Goal: Task Accomplishment & Management: Manage account settings

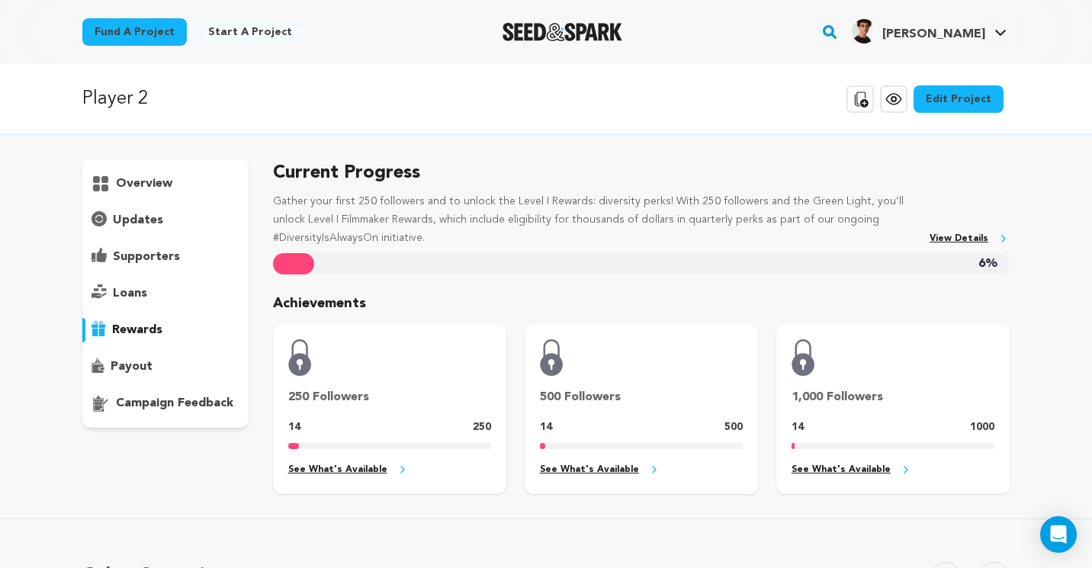
click at [178, 194] on div "overview" at bounding box center [165, 184] width 166 height 24
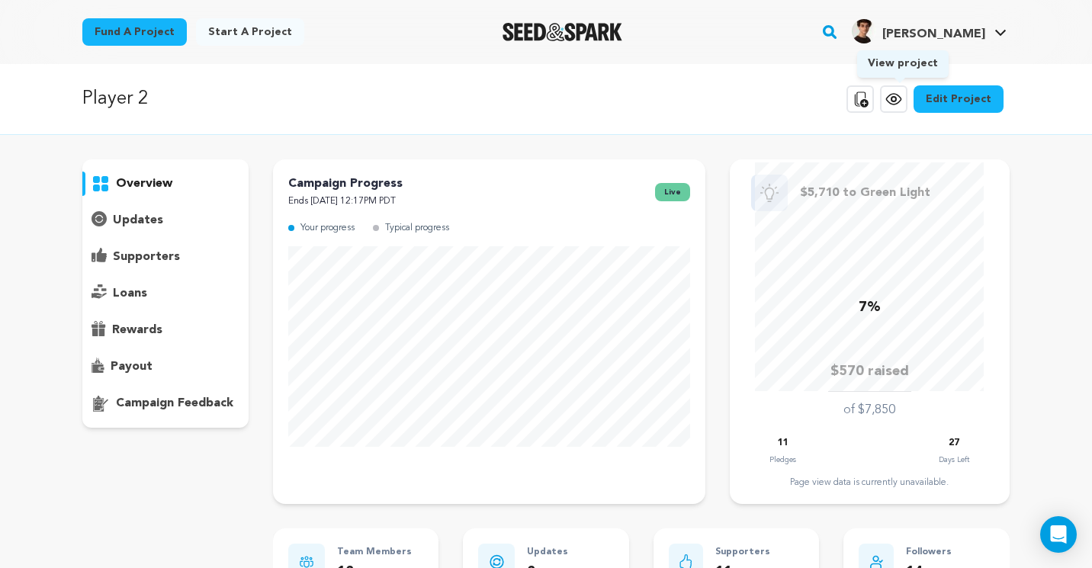
click at [896, 97] on icon at bounding box center [893, 99] width 5 height 5
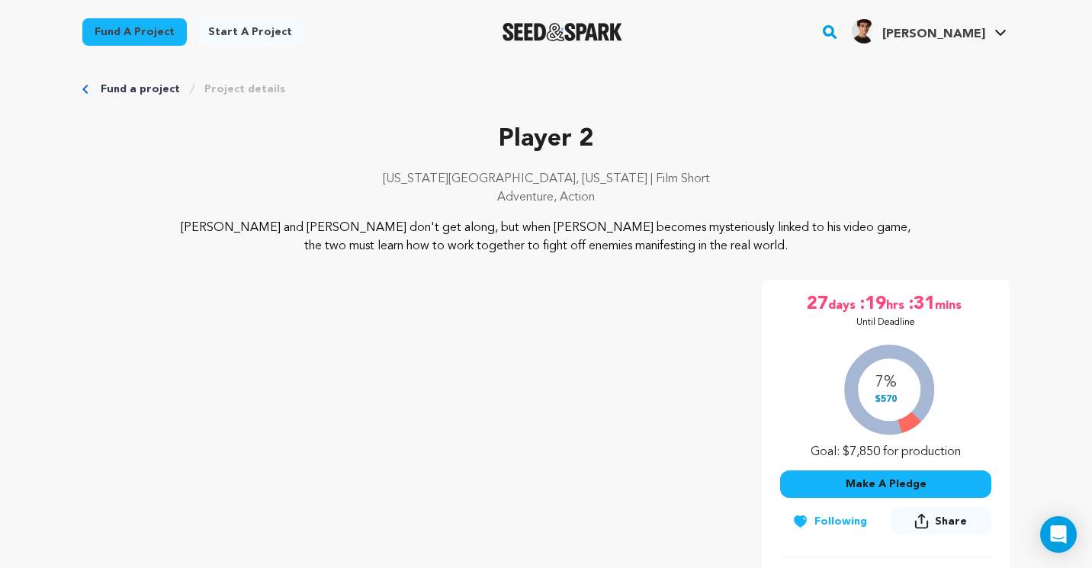
scroll to position [14, 0]
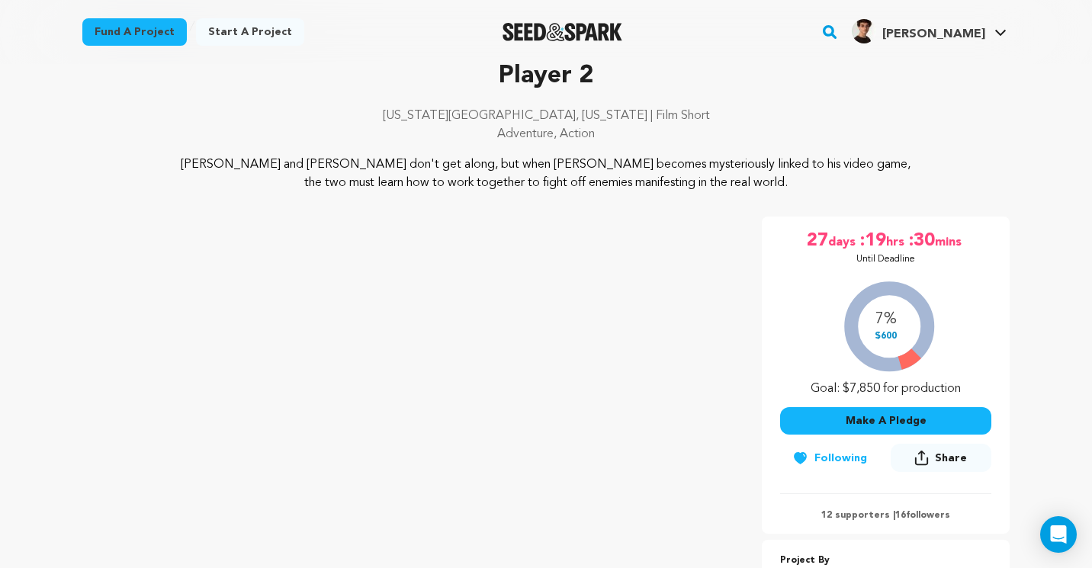
scroll to position [79, 0]
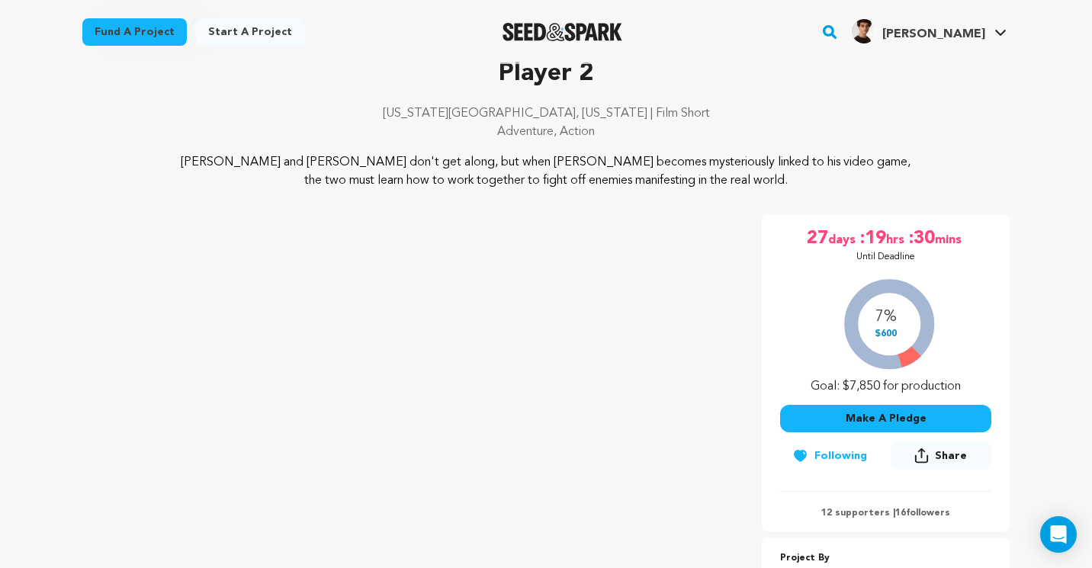
click at [448, 2] on div "Fund a project Start a project Search" at bounding box center [546, 32] width 976 height 64
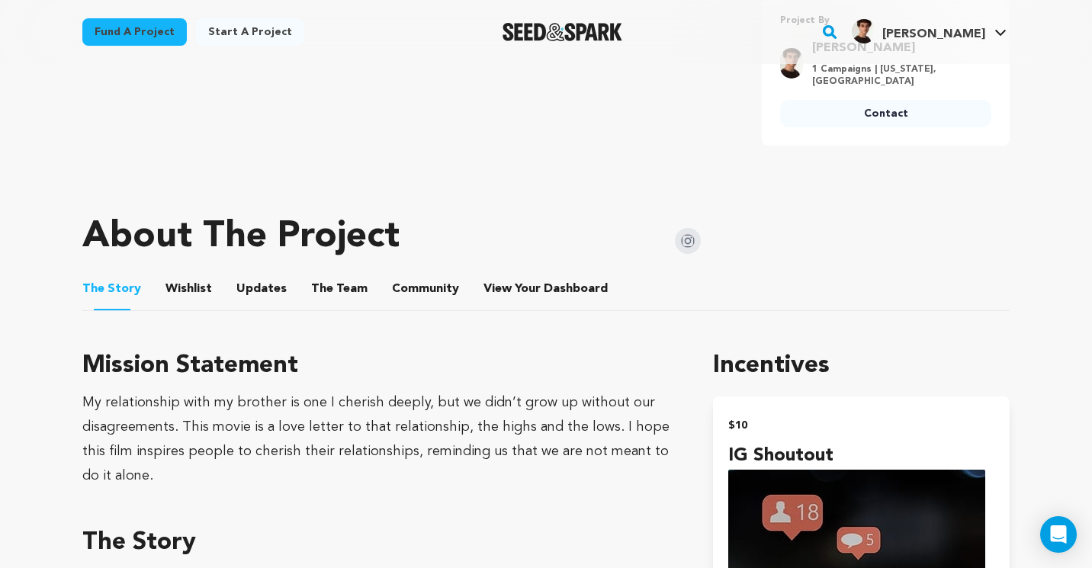
scroll to position [638, 0]
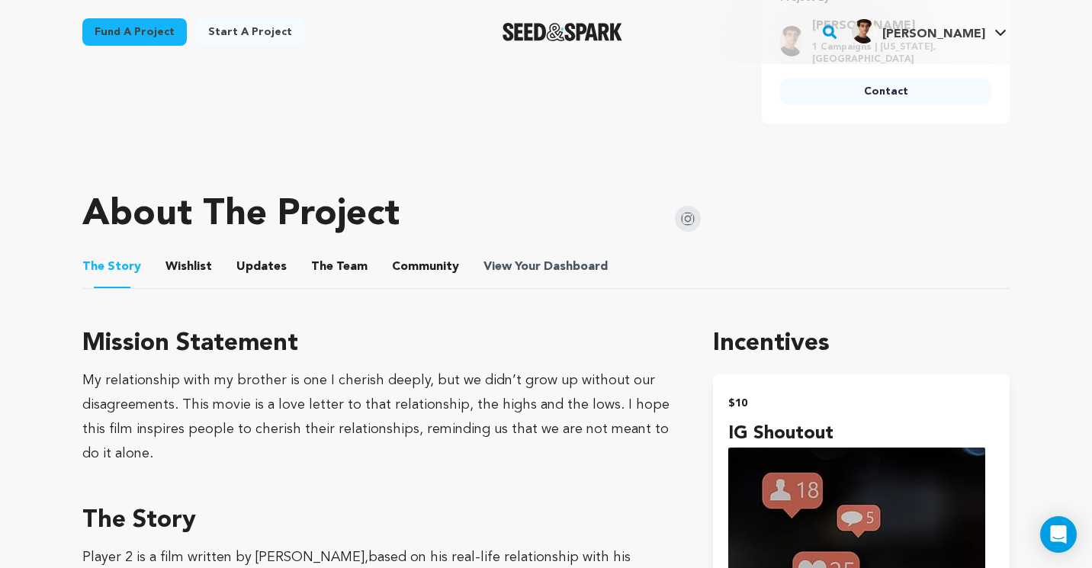
click at [544, 261] on span "Dashboard" at bounding box center [576, 267] width 64 height 18
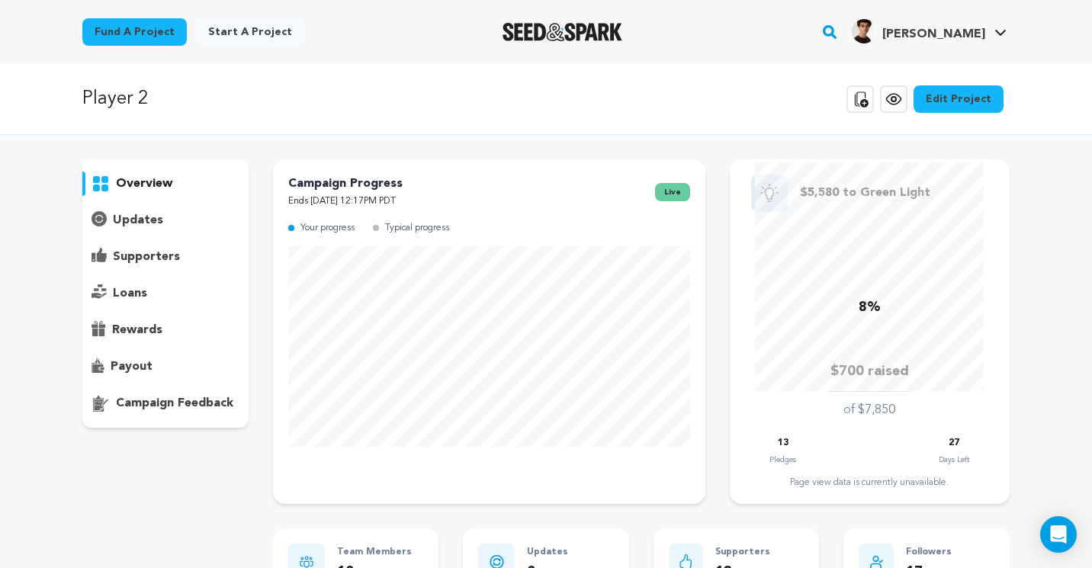
click at [164, 252] on p "supporters" at bounding box center [146, 257] width 67 height 18
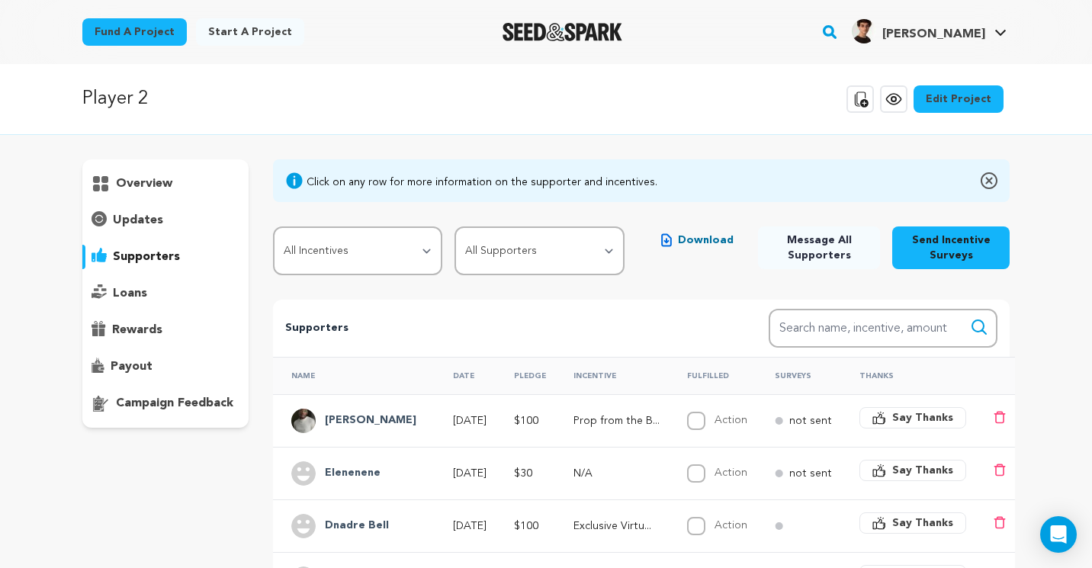
click at [181, 172] on div "overview" at bounding box center [165, 184] width 166 height 24
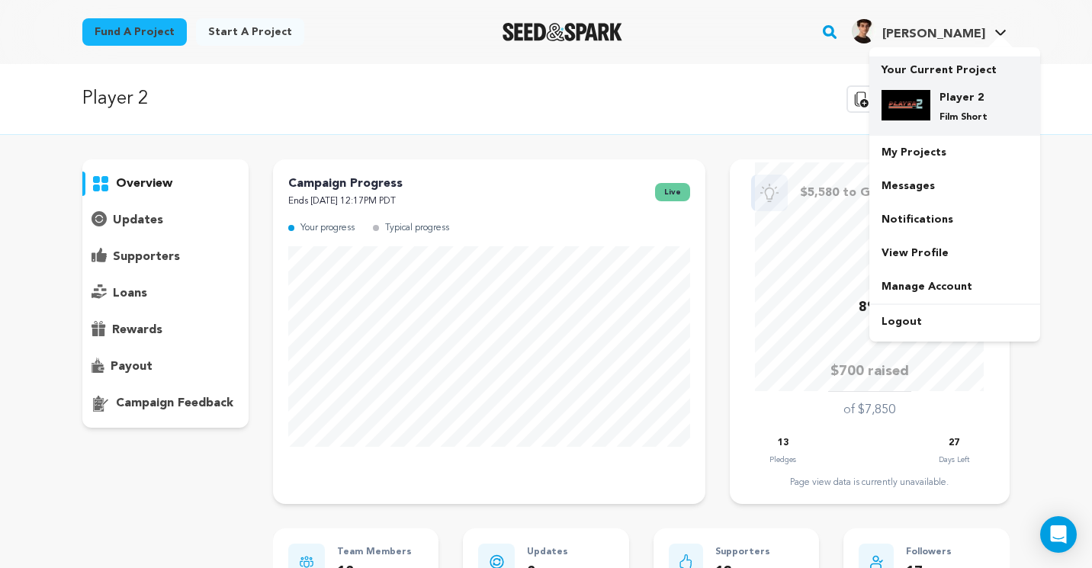
click at [933, 90] on div "Player 2 Film Short" at bounding box center [966, 107] width 73 height 34
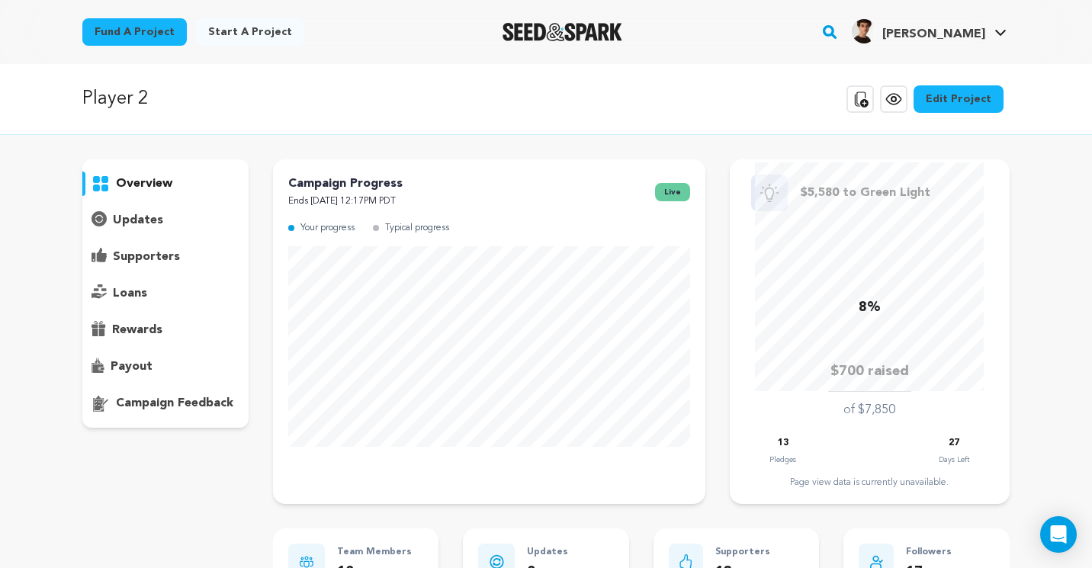
click at [970, 92] on link "Edit Project" at bounding box center [959, 98] width 90 height 27
click at [903, 92] on icon at bounding box center [894, 99] width 18 height 18
